Goal: Communication & Community: Ask a question

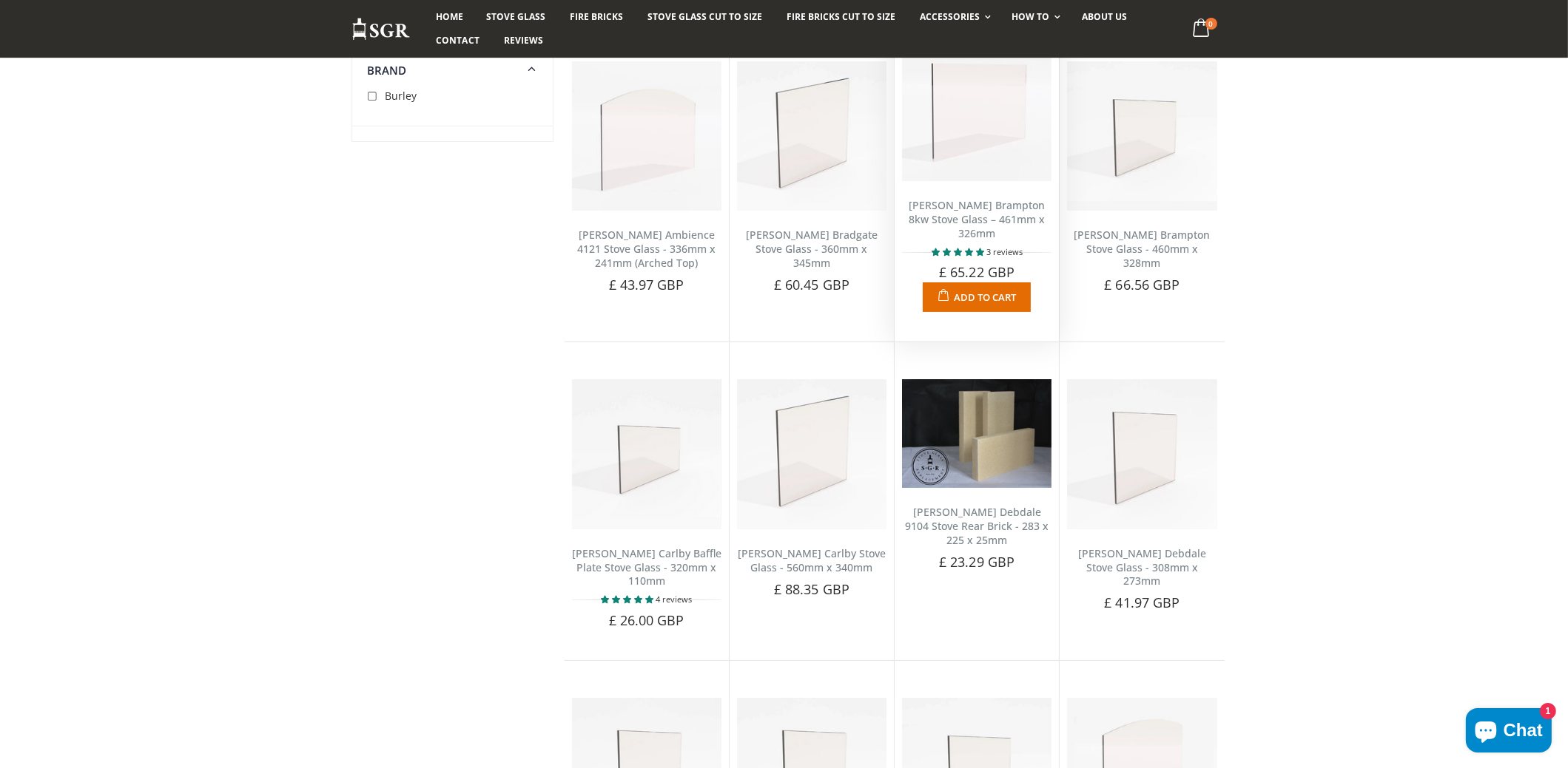
scroll to position [222, 0]
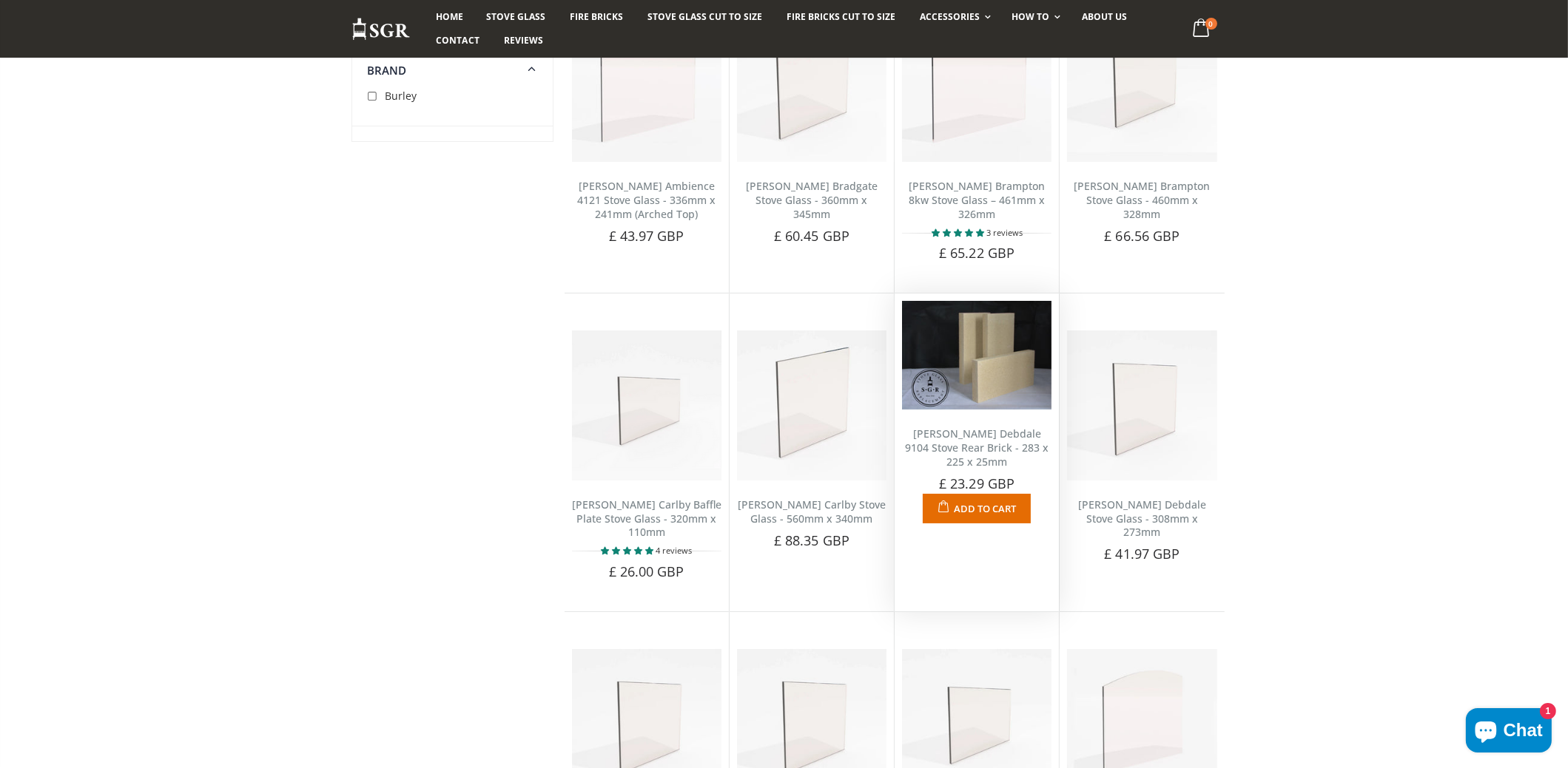
click at [995, 429] on link "Burley Debdale 9104 Stove Rear Brick - 283 x 225 x 25mm" at bounding box center [976, 448] width 144 height 42
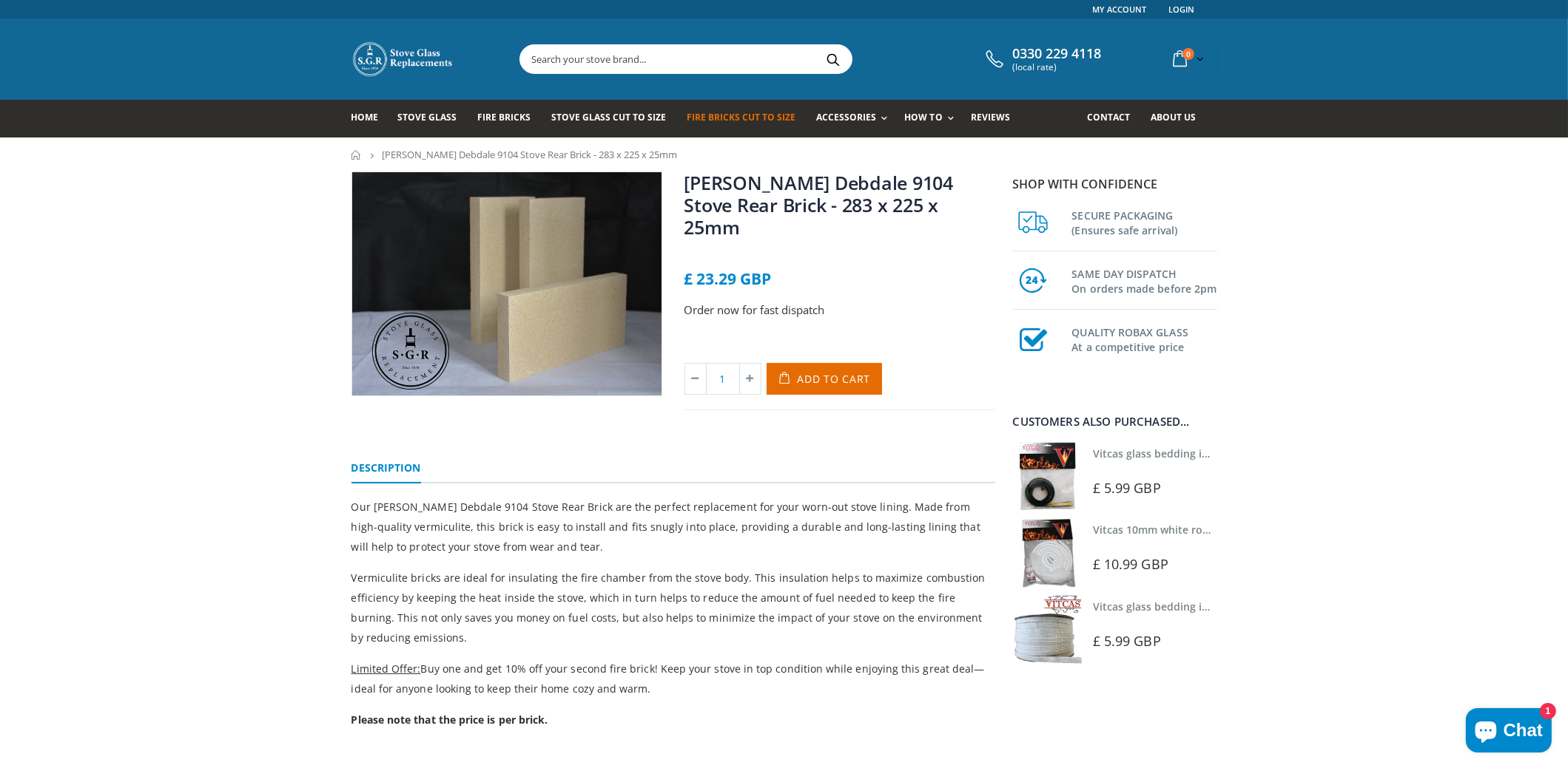
click at [721, 115] on span "Fire Bricks Cut To Size" at bounding box center [741, 117] width 109 height 13
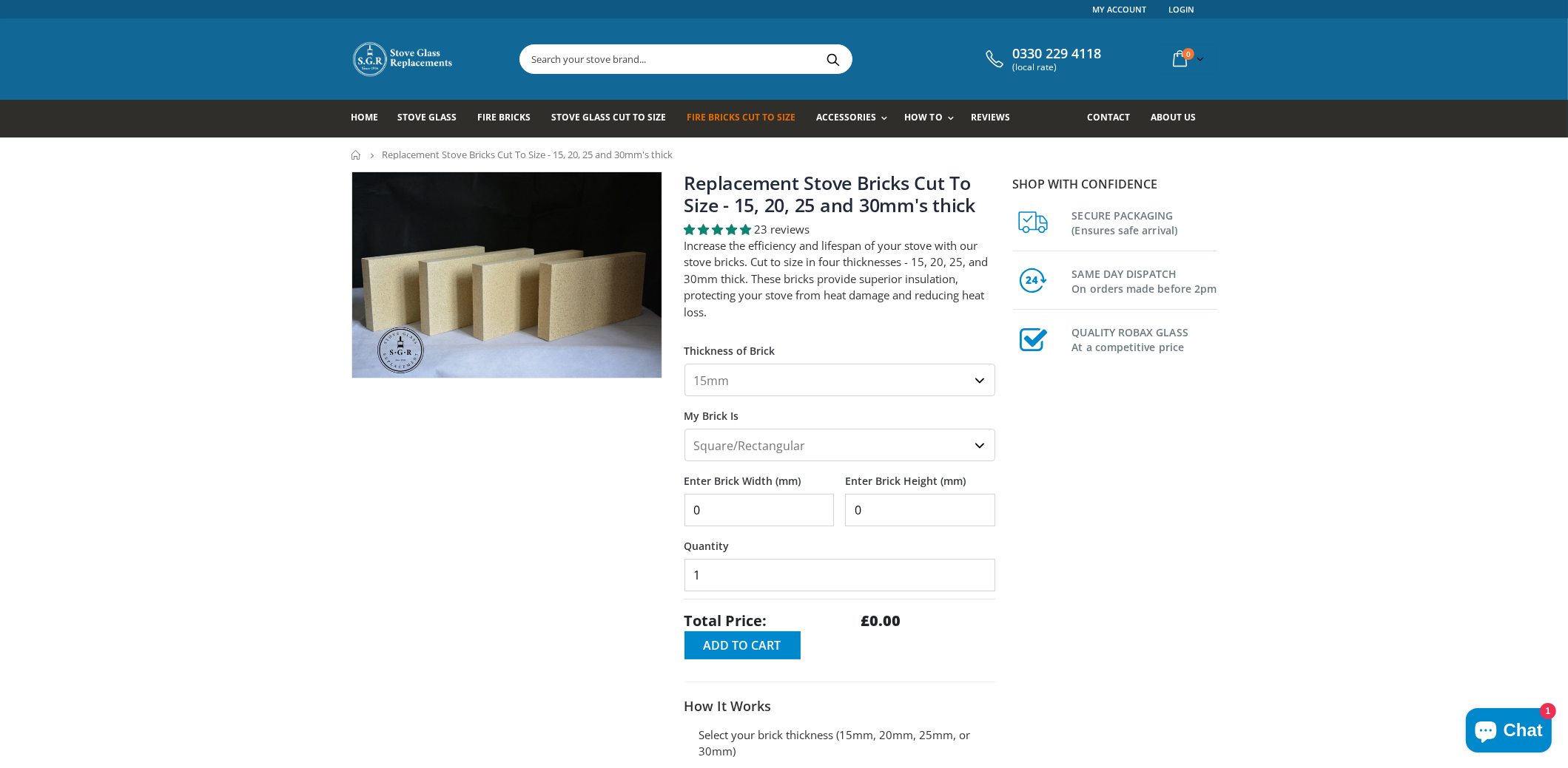
click at [877, 393] on select "15mm 20mm 25mm 30mm" at bounding box center [839, 381] width 311 height 33
click at [752, 116] on span "Fire Bricks Cut To Size" at bounding box center [741, 117] width 109 height 13
click at [670, 56] on input "text" at bounding box center [768, 59] width 497 height 28
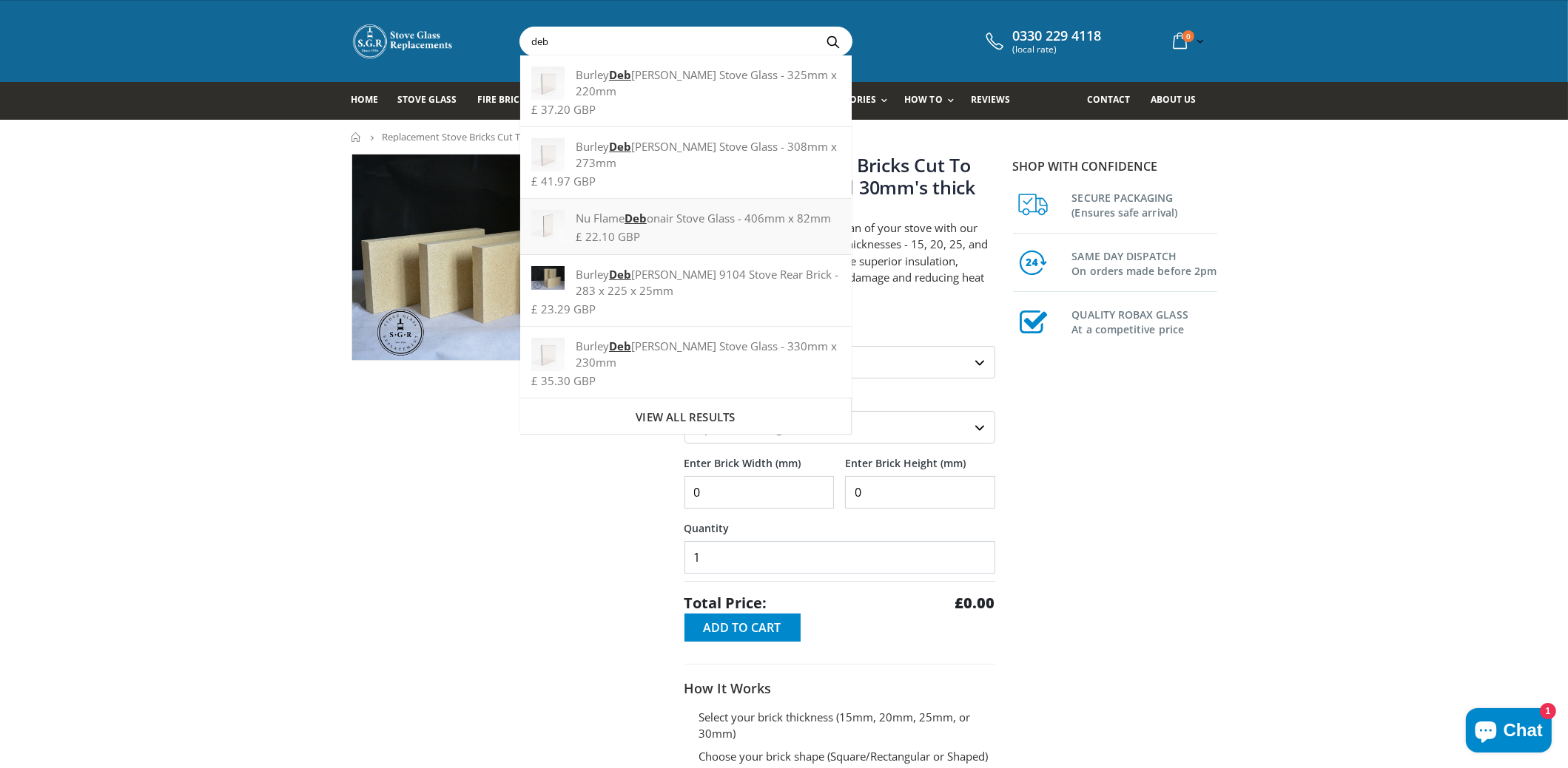
scroll to position [73, 0]
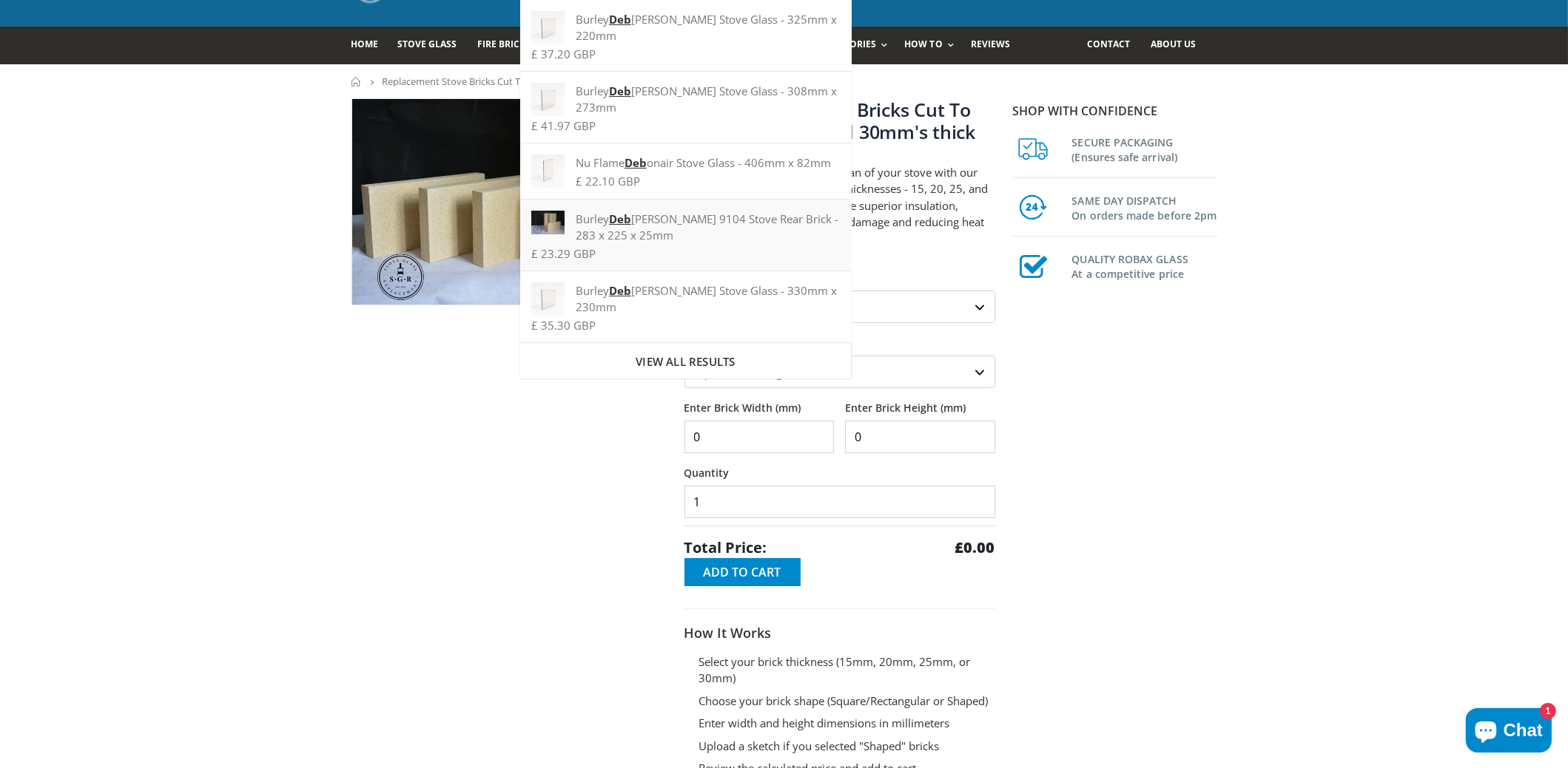
type input "deb"
click at [721, 211] on div "Burley Deb dale 9104 Stove Rear Brick - 283 x 225 x 25mm" at bounding box center [686, 227] width 308 height 33
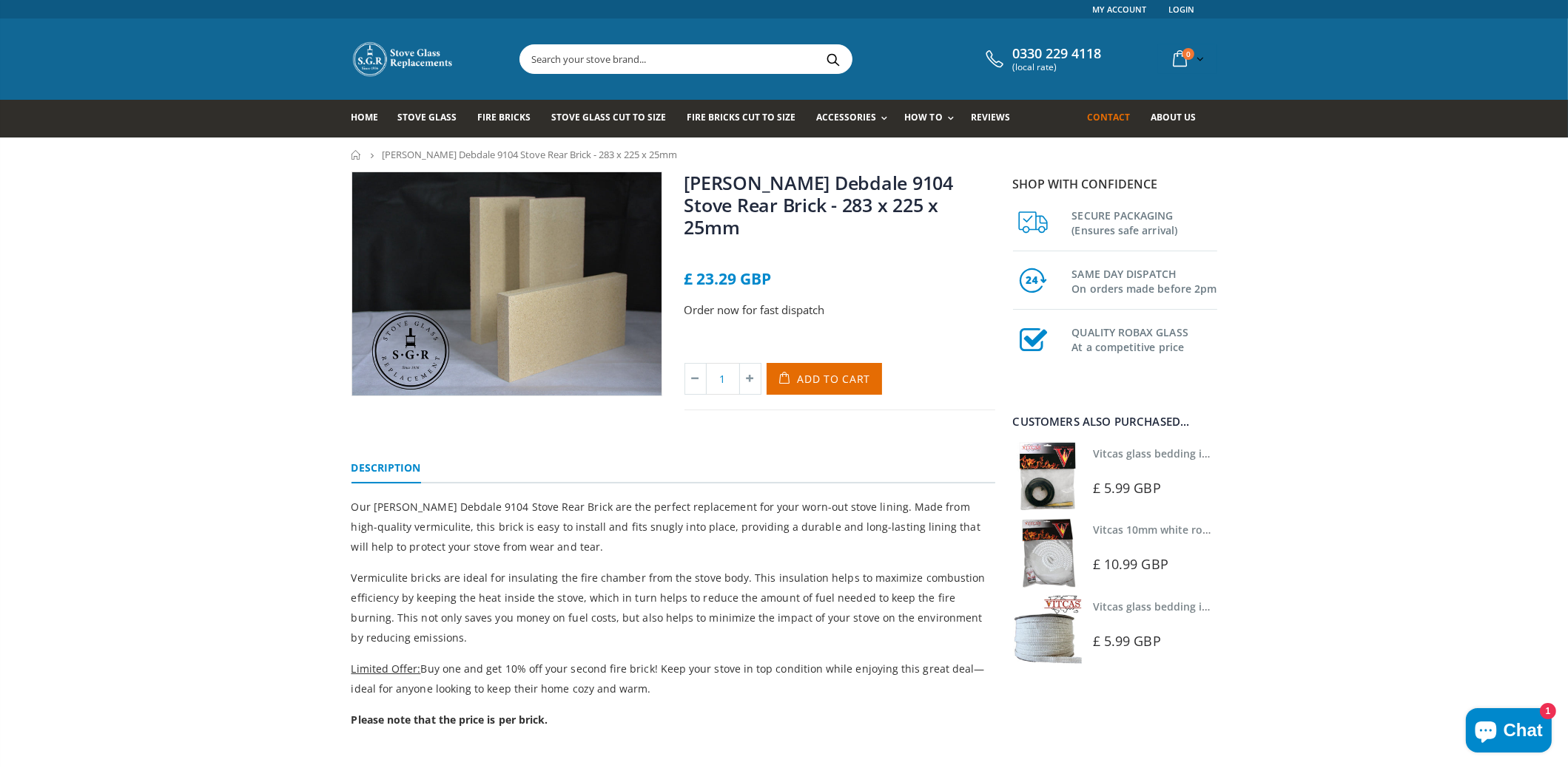
click at [1124, 118] on span "Contact" at bounding box center [1109, 117] width 43 height 13
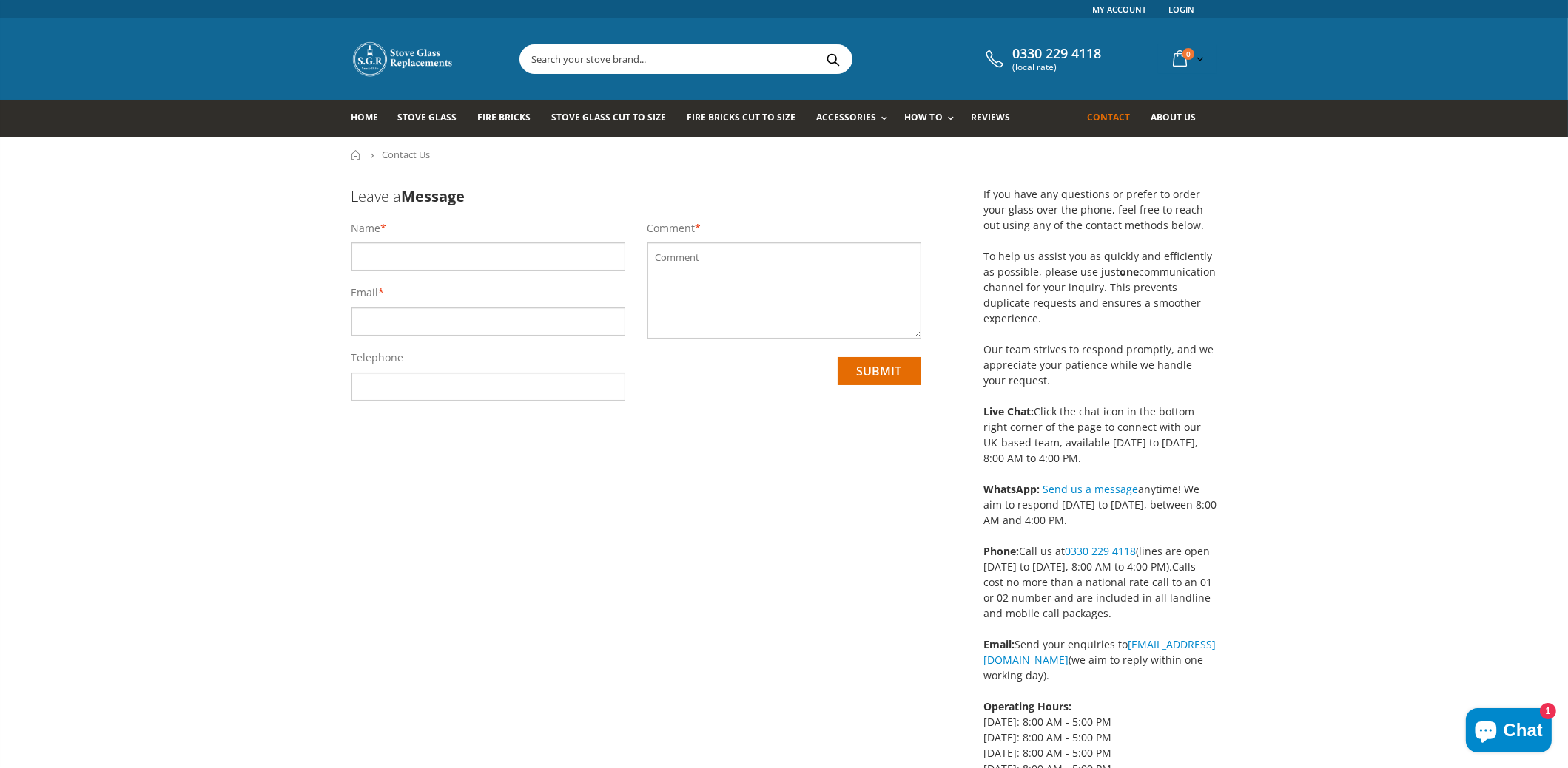
click at [521, 264] on input "text" at bounding box center [488, 257] width 274 height 28
click at [471, 257] on input "text" at bounding box center [488, 257] width 274 height 28
type input "[PERSON_NAME]"
type input "lex.lutha@gmail.com"
type input "07756635515"
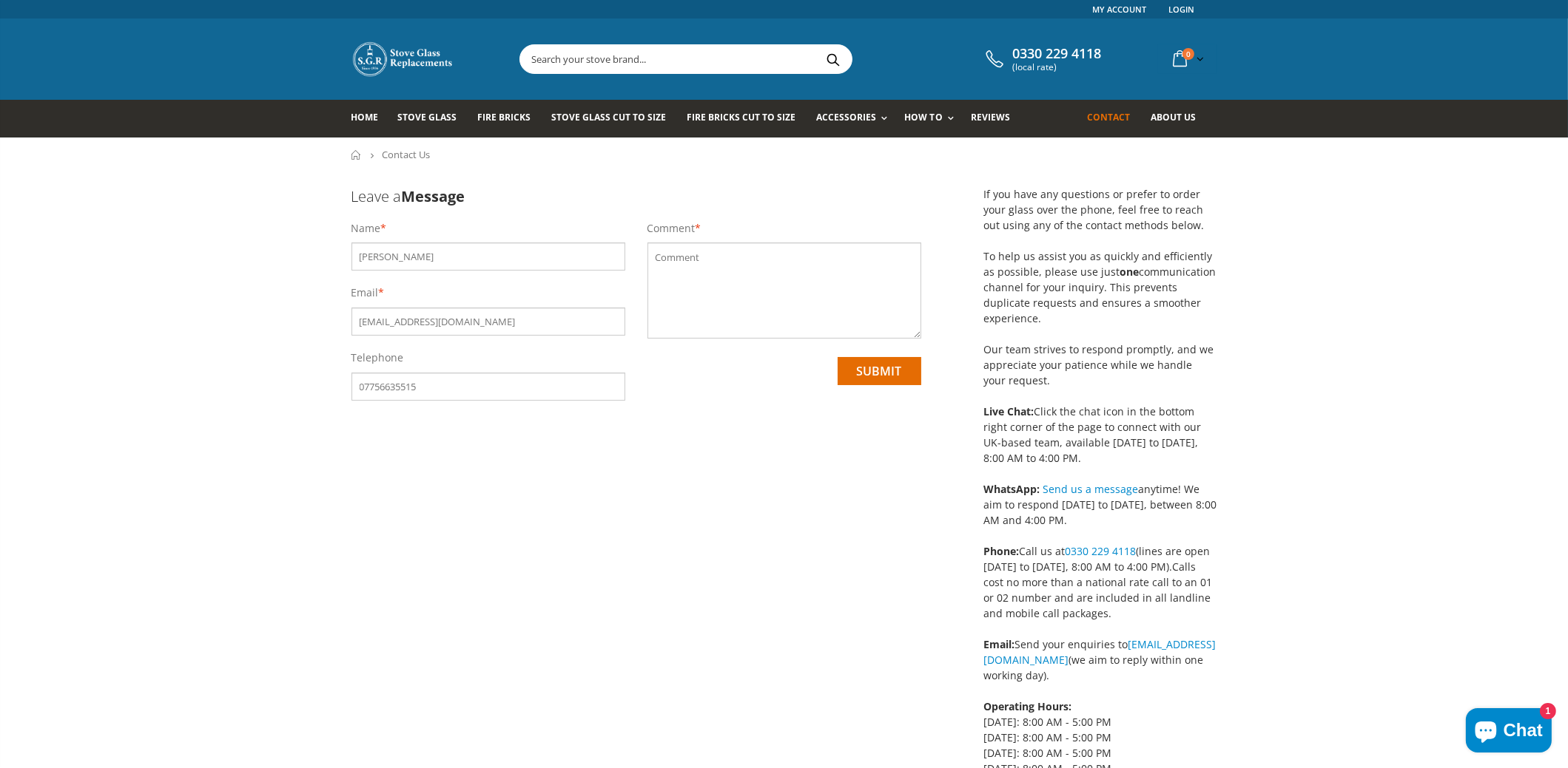
click at [770, 280] on textarea at bounding box center [784, 291] width 274 height 96
paste textarea "https://www.stoveglassreplacement.co.uk/products/burley-debdale-9104-stove-rear…"
type textarea "https://www.stoveglassreplacement.co.uk/products/burley-debdale-9104-stove-rear…"
click at [899, 385] on div "Comment * https://www.stoveglassreplacement.co.uk/products/burley-debdale-9104-…" at bounding box center [785, 319] width 296 height 195
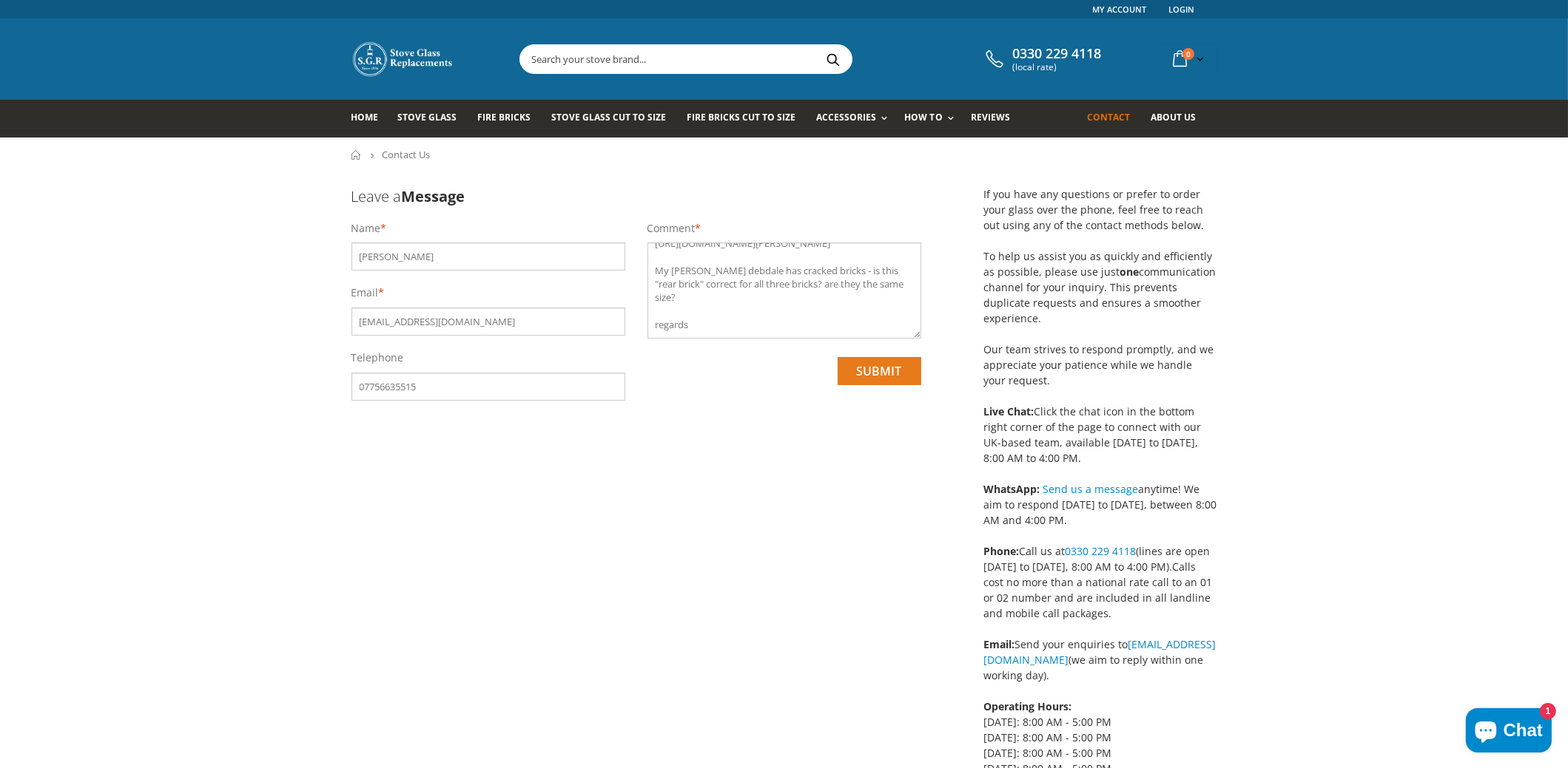
click at [899, 375] on input "submit" at bounding box center [879, 371] width 84 height 28
